Goal: Task Accomplishment & Management: Manage account settings

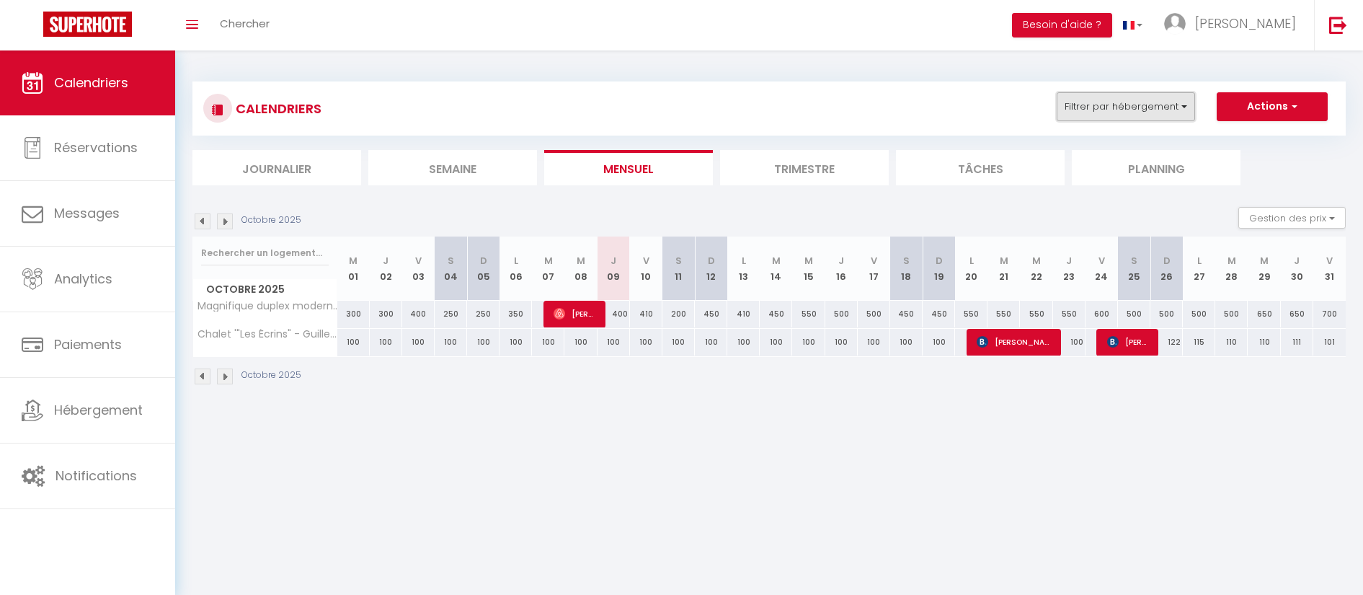
click at [1114, 103] on button "Filtrer par hébergement" at bounding box center [1126, 106] width 138 height 29
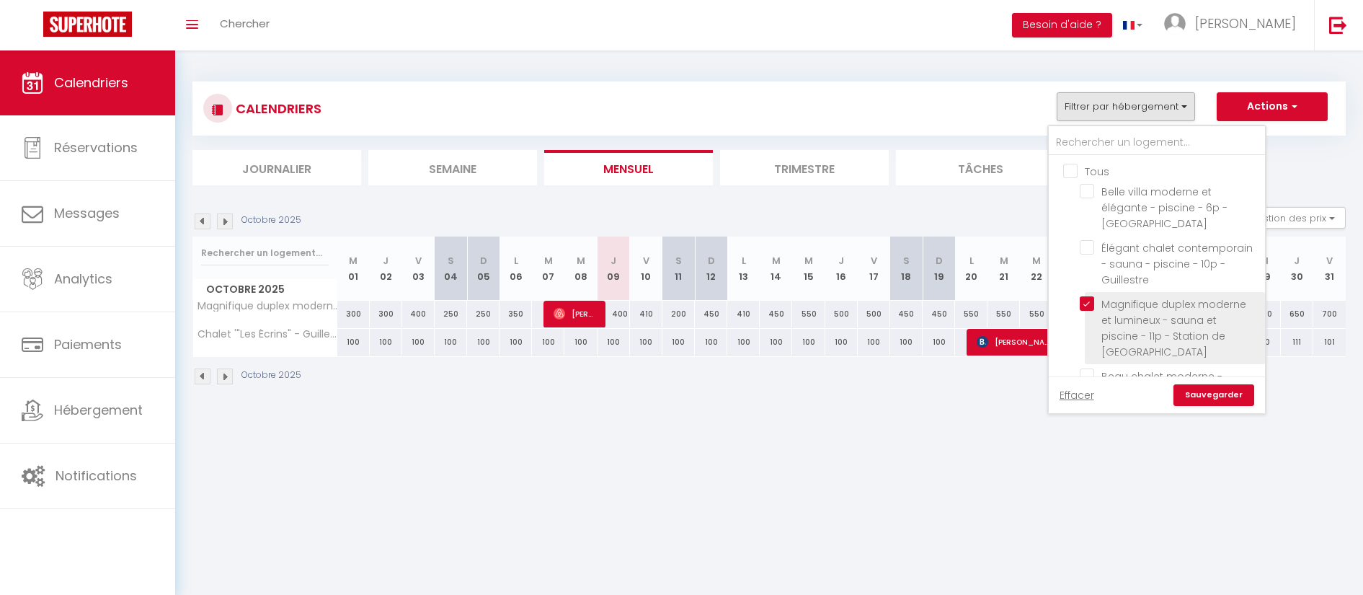
click at [1090, 298] on input "Magnifique duplex moderne et lumineux - sauna et piscine - 11p - Station de [GE…" at bounding box center [1170, 303] width 180 height 14
checkbox input "false"
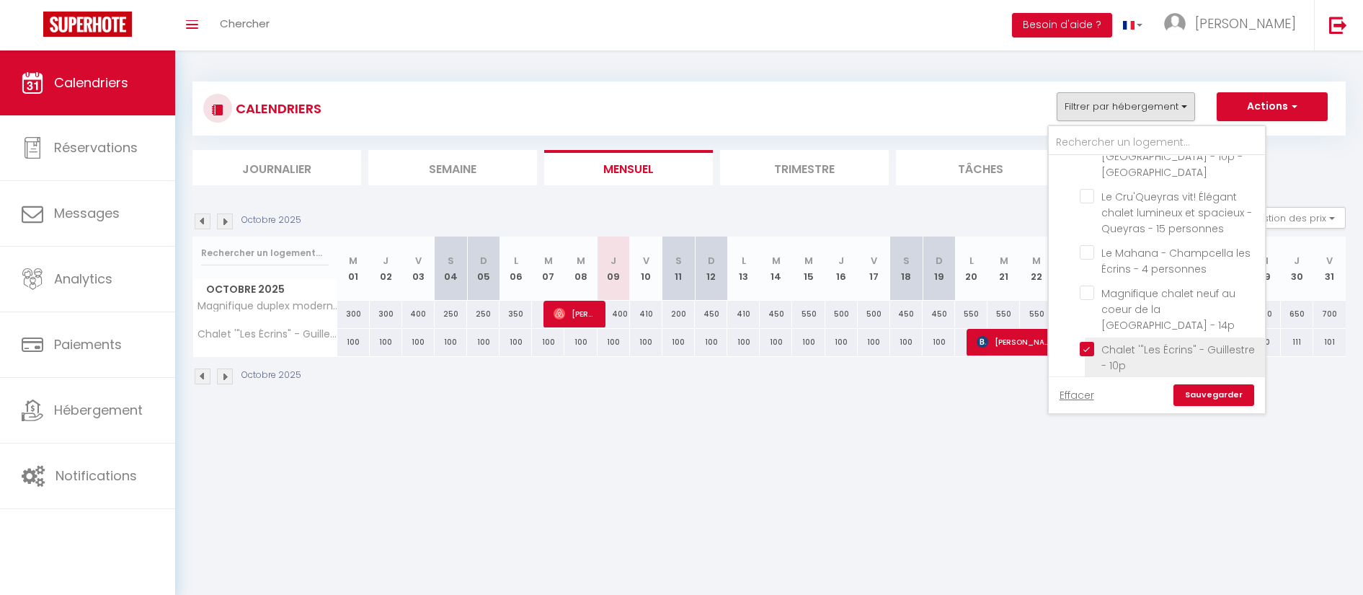
click at [1087, 342] on input "Chalet '"Les Écrins" - Guillestre - 10p" at bounding box center [1170, 349] width 180 height 14
checkbox input "false"
click at [1087, 381] on input "Chalet d'alpage - Valpreyvere / Abriès - 12 p - Le Bric Bouchet" at bounding box center [1170, 388] width 180 height 14
checkbox input "true"
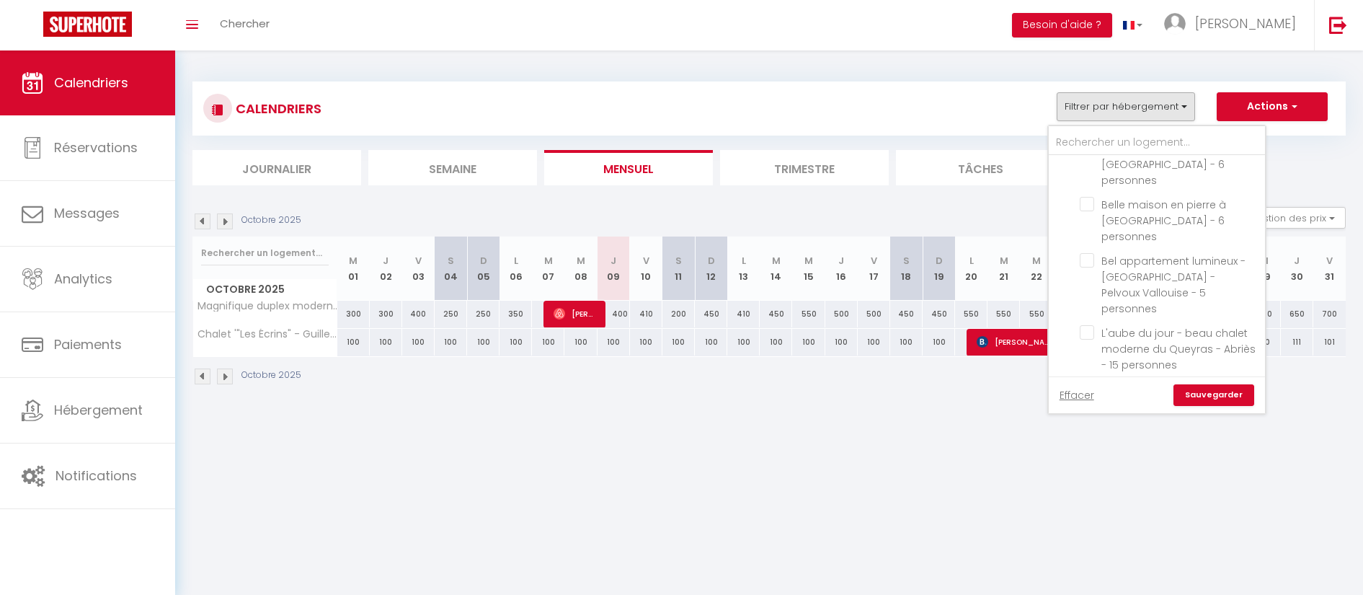
checkbox input "false"
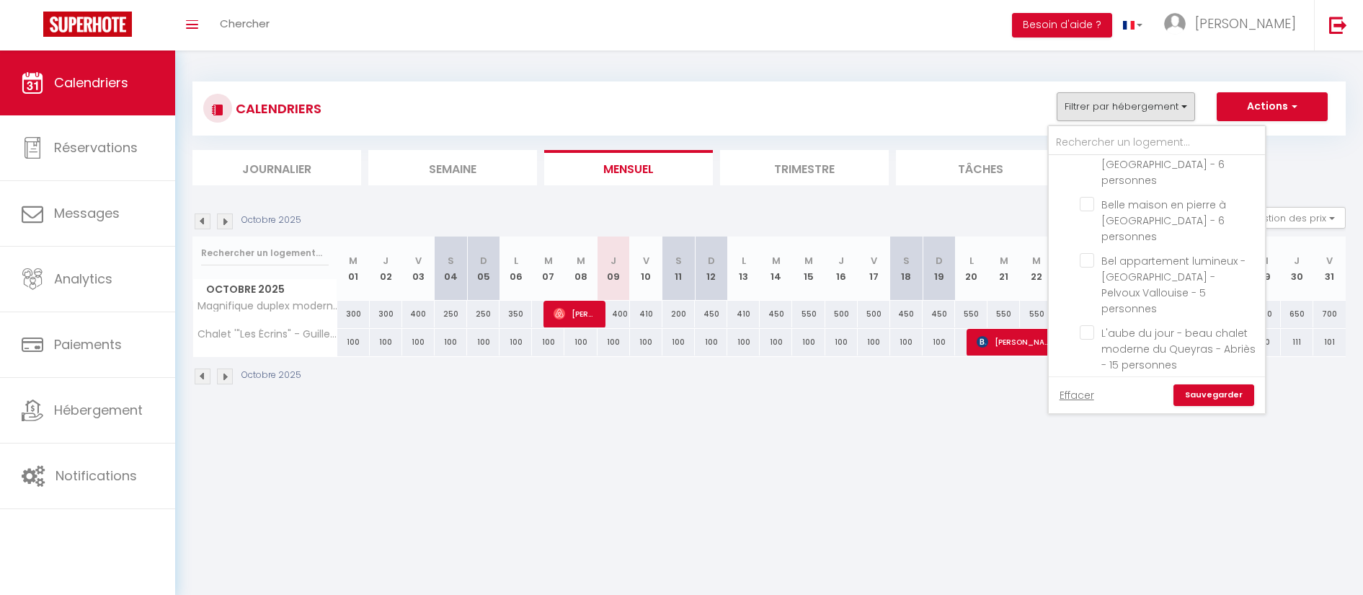
checkbox input "false"
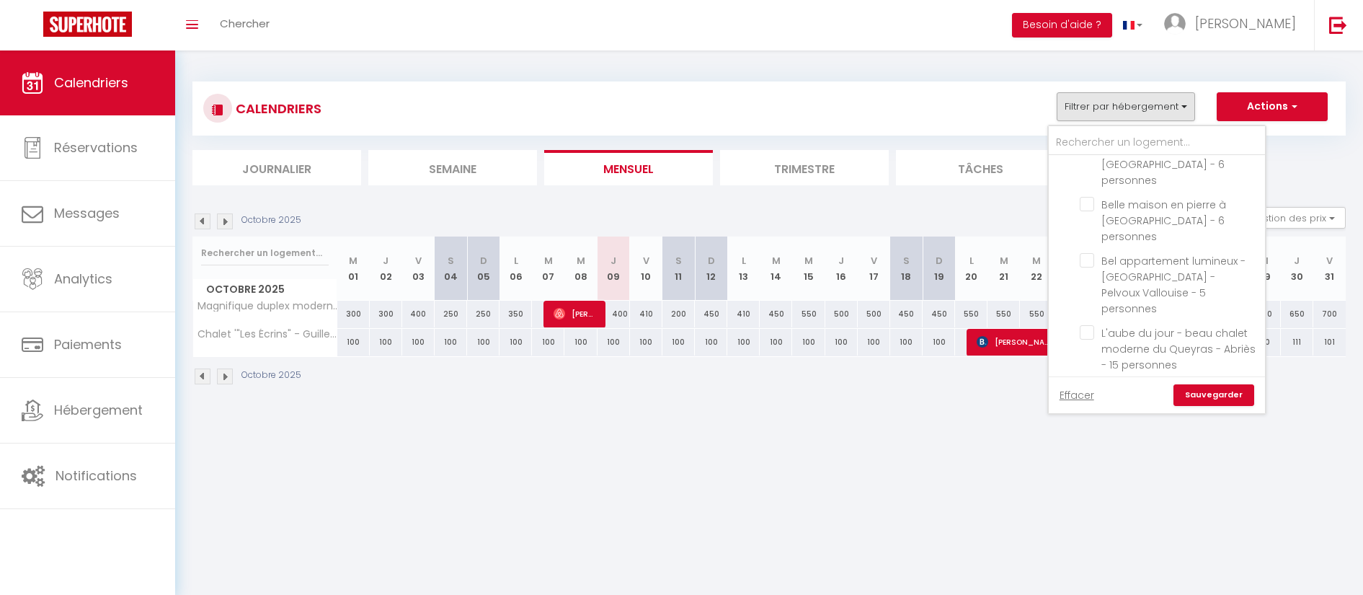
checkbox input "false"
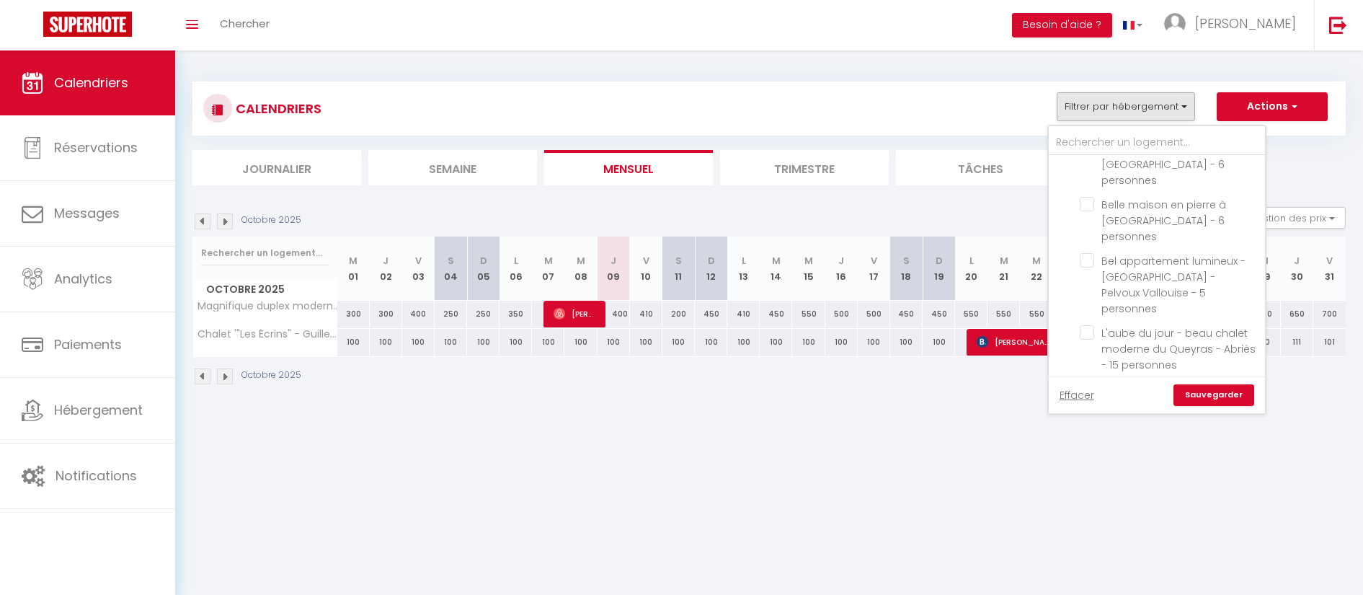
checkbox input "false"
click at [1188, 394] on link "Sauvegarder" at bounding box center [1214, 395] width 81 height 22
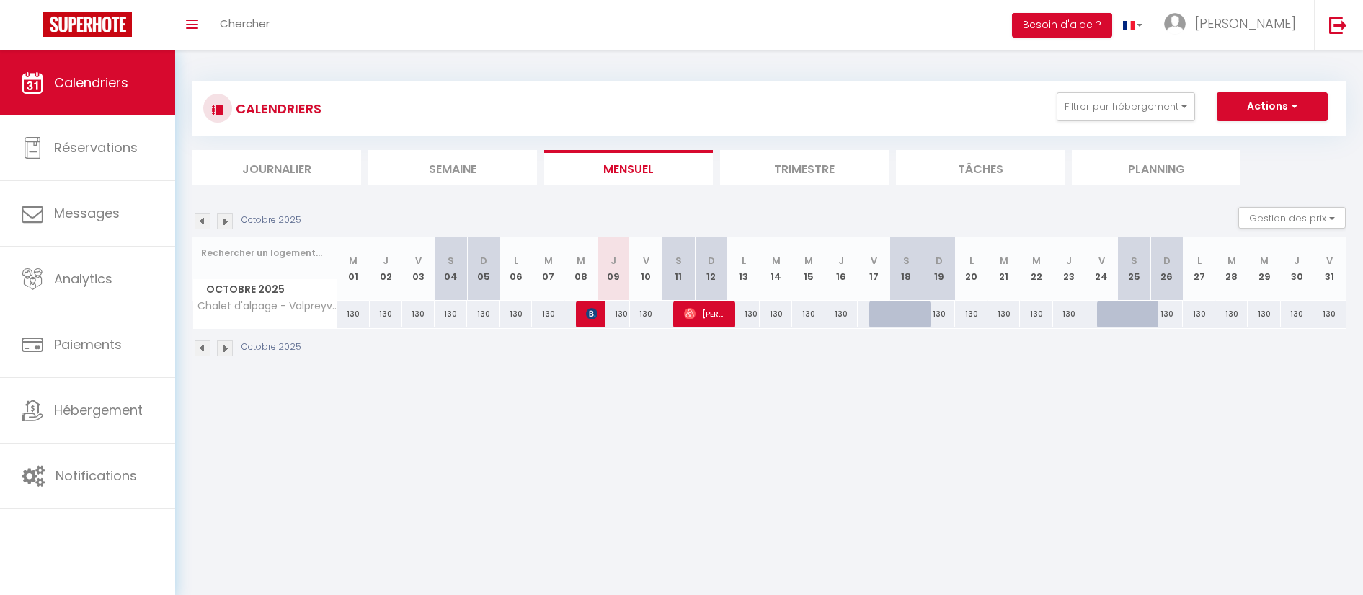
click at [787, 164] on li "Trimestre" at bounding box center [804, 167] width 169 height 35
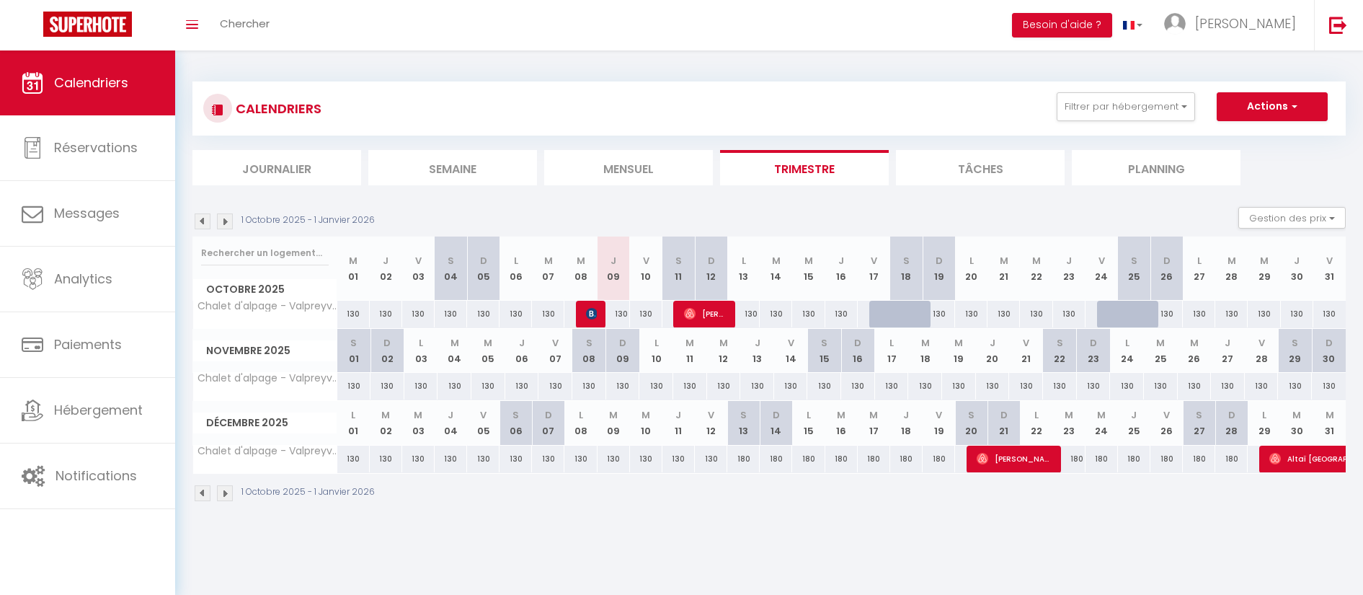
click at [220, 225] on img at bounding box center [225, 221] width 16 height 16
